Goal: Task Accomplishment & Management: Manage account settings

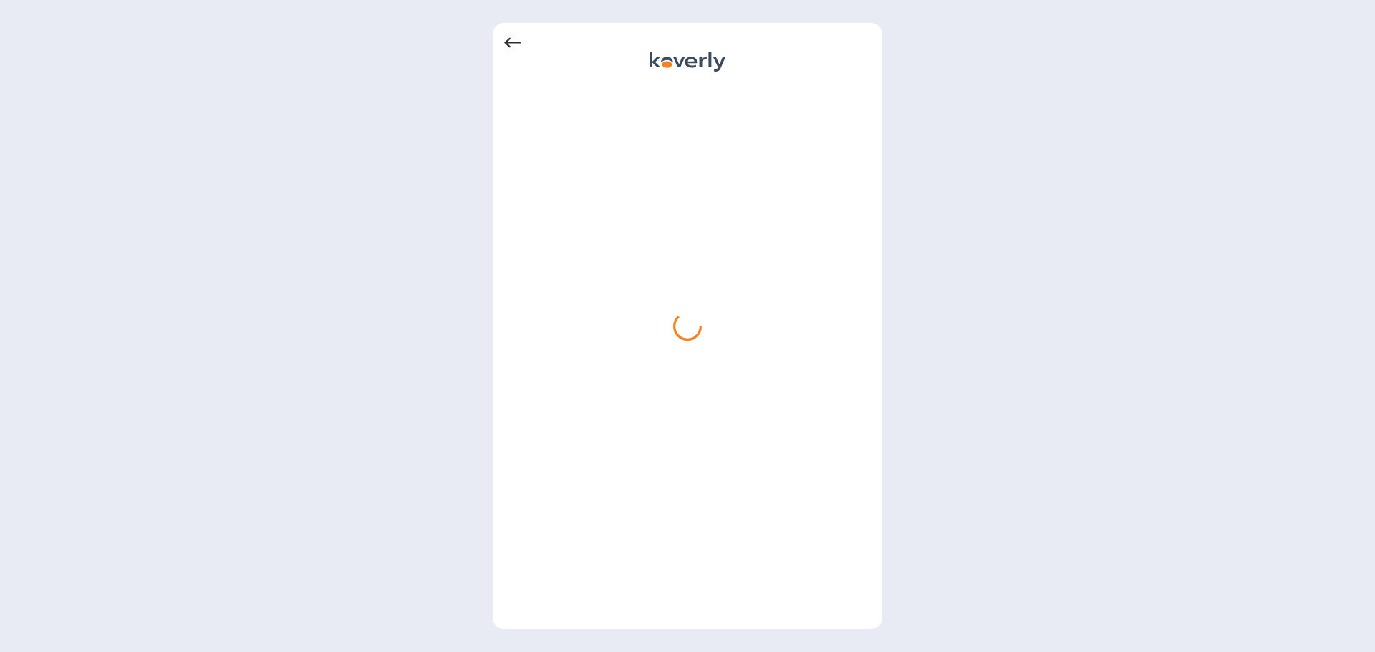
click at [691, 62] on icon at bounding box center [691, 62] width 12 height 11
click at [513, 44] on icon at bounding box center [512, 42] width 17 height 17
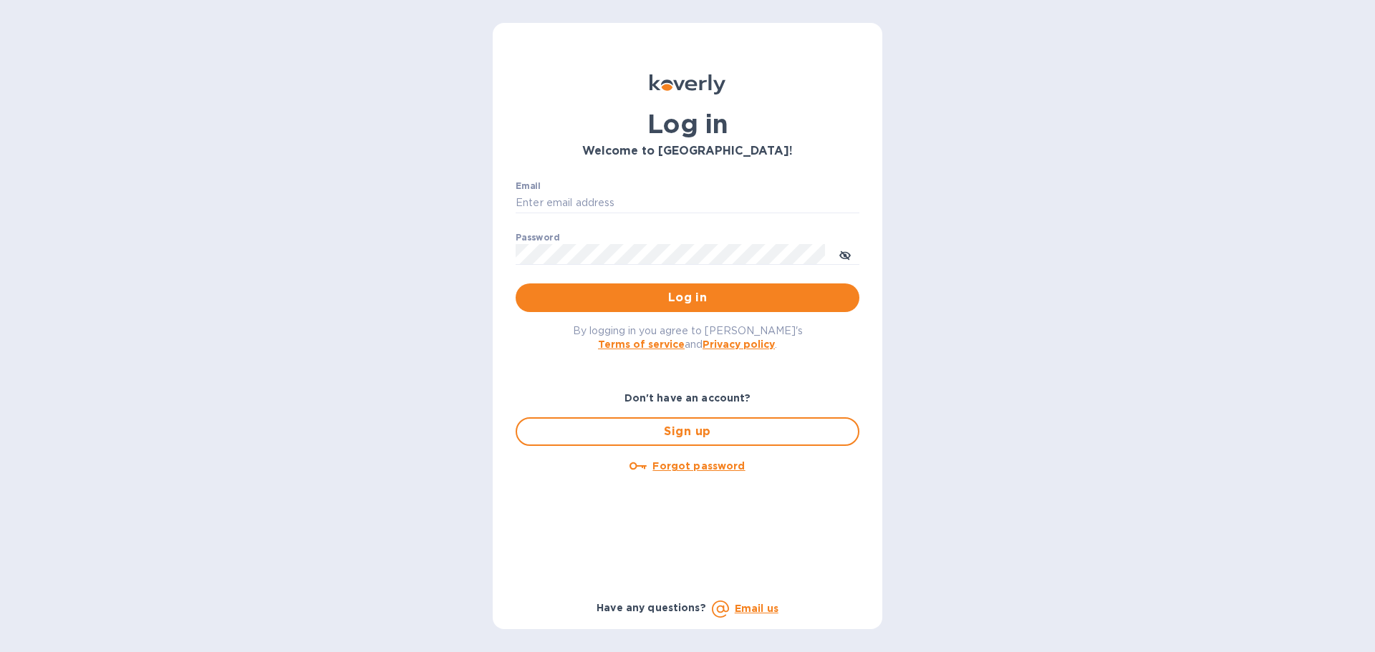
type input "[PERSON_NAME][EMAIL_ADDRESS][DOMAIN_NAME]"
click at [700, 304] on span "Log in" at bounding box center [687, 297] width 321 height 17
